Goal: Obtain resource: Obtain resource

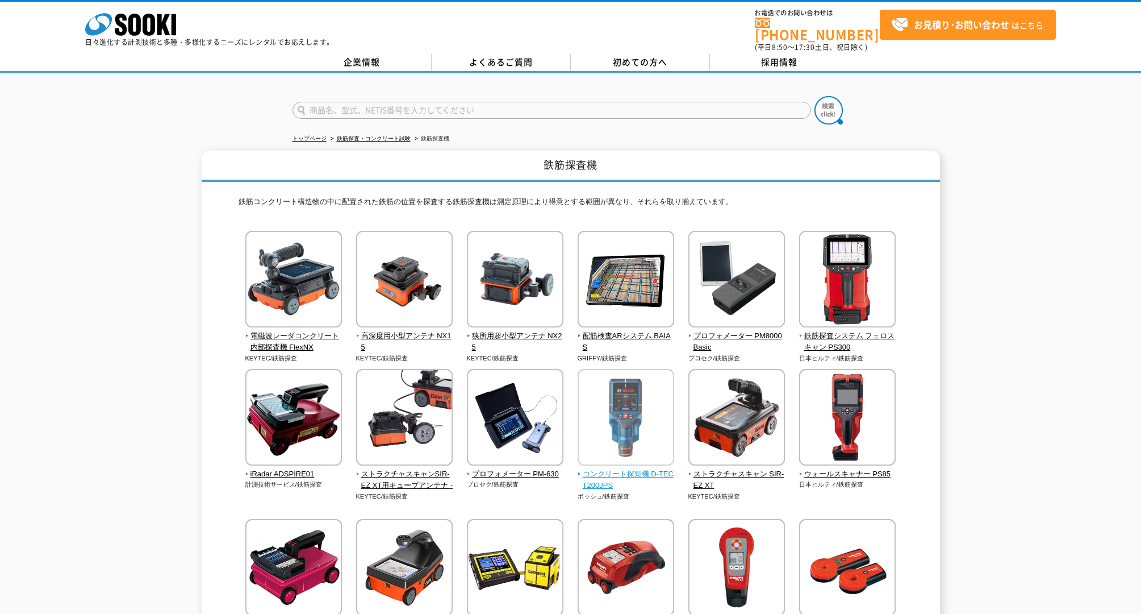
click at [625, 470] on span "コンクリート探知機 D-TECT200JPS" at bounding box center [626, 480] width 97 height 24
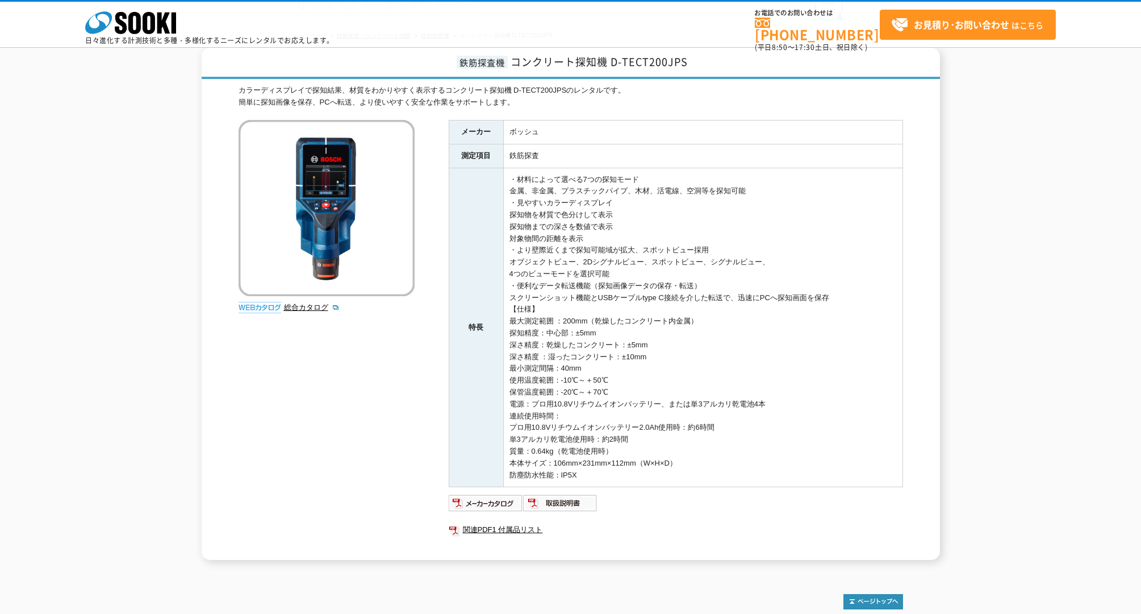
scroll to position [157, 0]
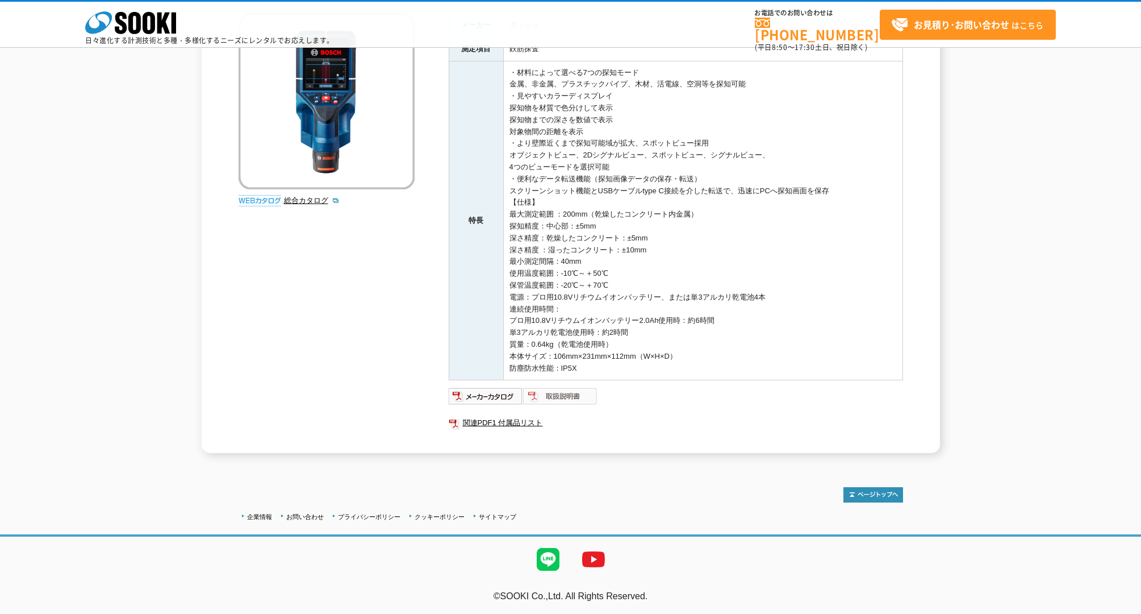
click at [565, 399] on img at bounding box center [560, 396] width 74 height 18
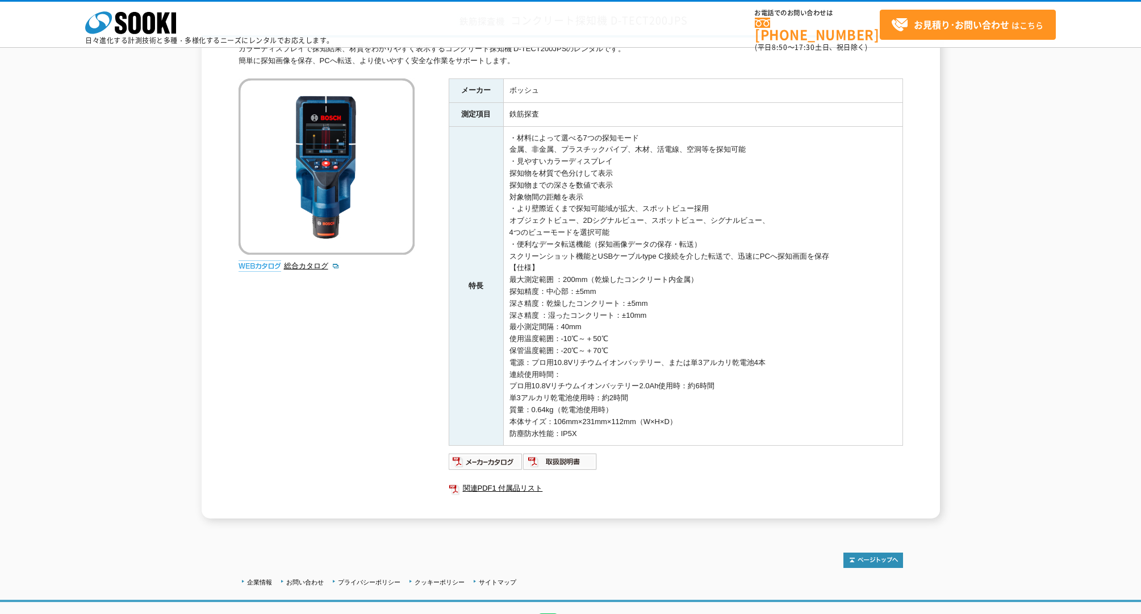
scroll to position [94, 0]
click at [320, 266] on link "総合カタログ" at bounding box center [312, 263] width 56 height 9
